Goal: Task Accomplishment & Management: Use online tool/utility

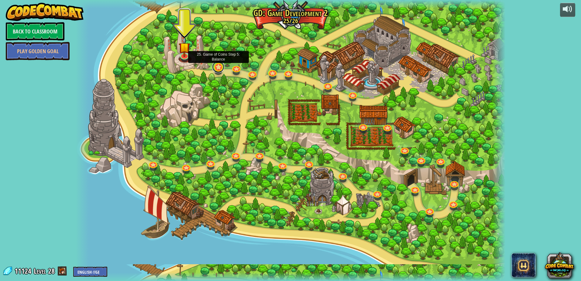
click at [219, 67] on link at bounding box center [218, 67] width 12 height 12
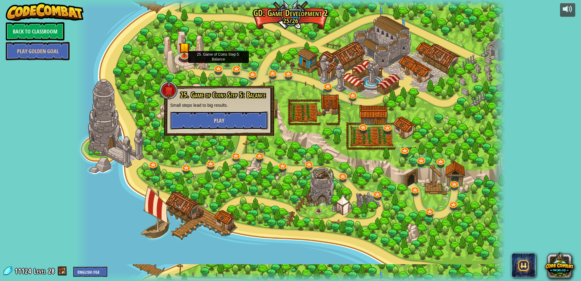
click at [223, 114] on button "Play" at bounding box center [219, 120] width 98 height 18
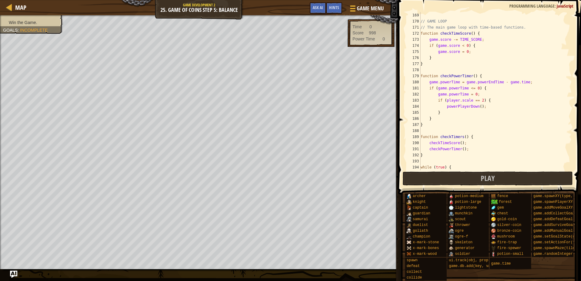
scroll to position [1052, 0]
